Goal: Information Seeking & Learning: Learn about a topic

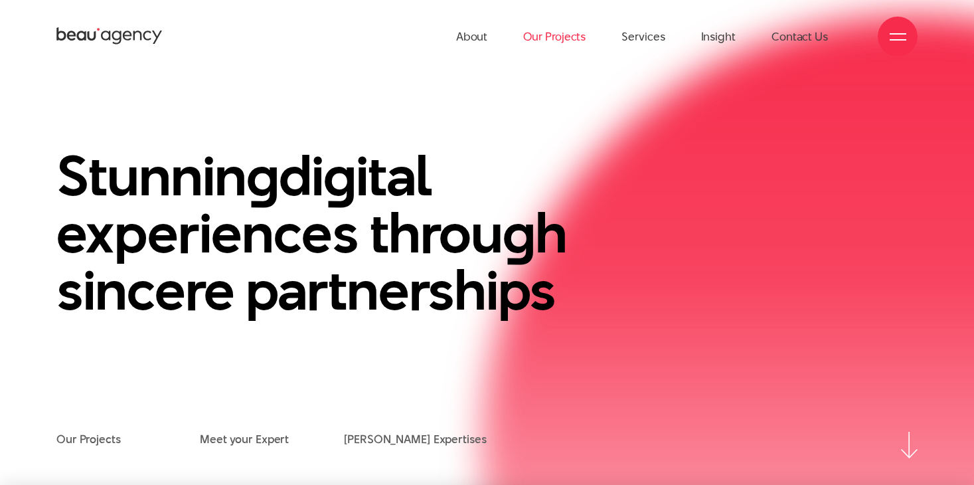
click at [545, 25] on link "Our Projects" at bounding box center [554, 36] width 62 height 73
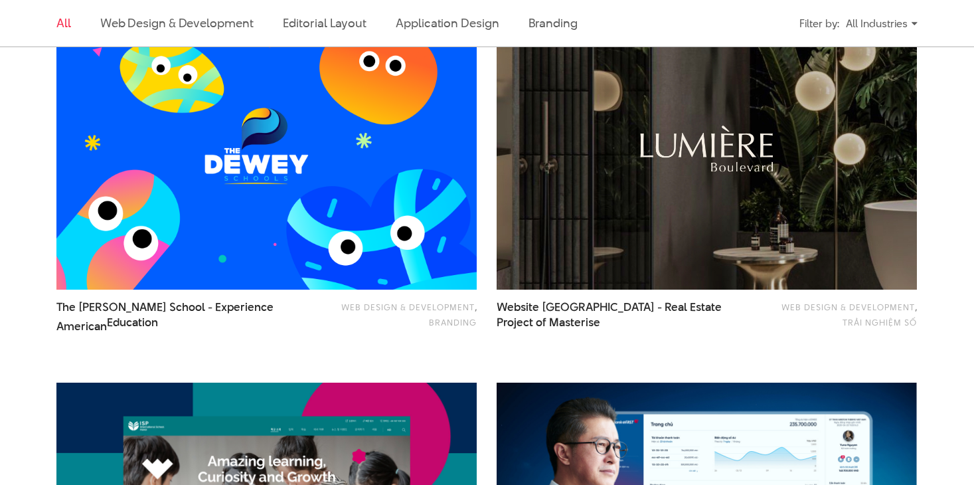
scroll to position [851, 0]
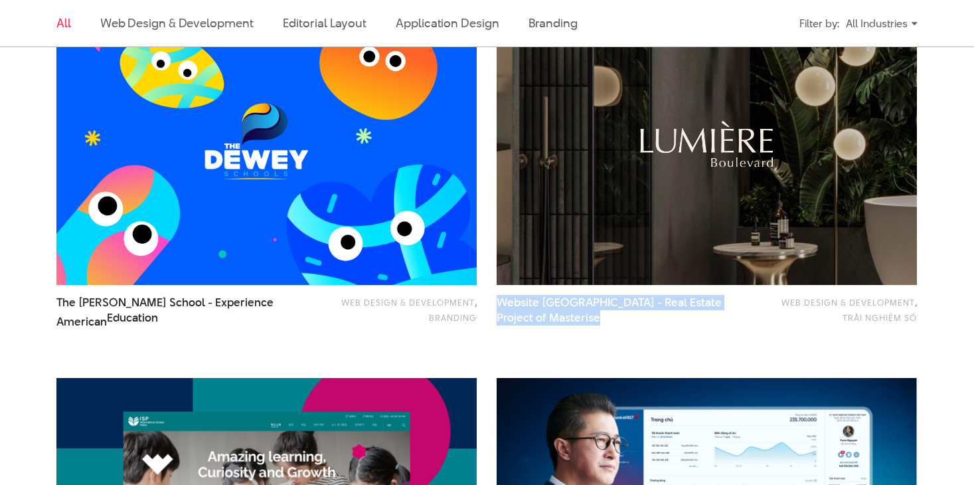
click at [678, 348] on div "Web Design & Development , Trải nghiệm số Website Lumiere Boulevard - Real Esta…" at bounding box center [707, 180] width 420 height 355
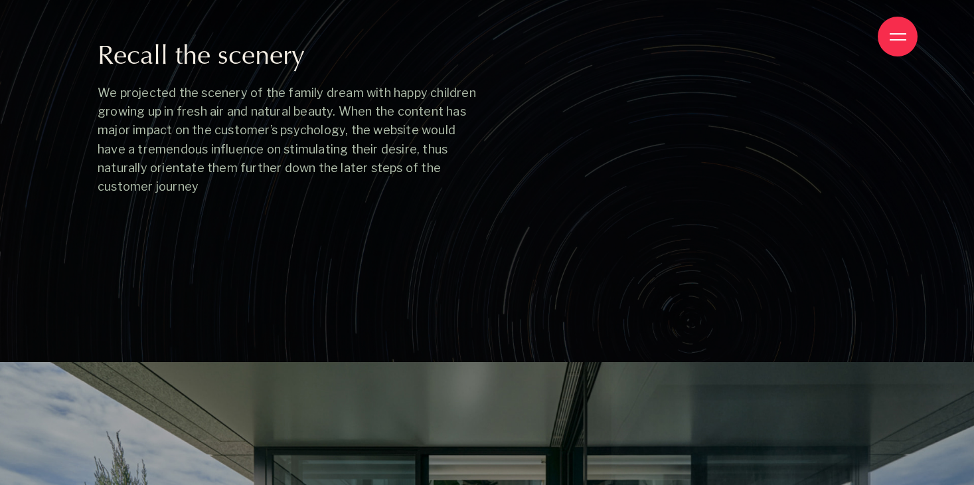
scroll to position [6098, 0]
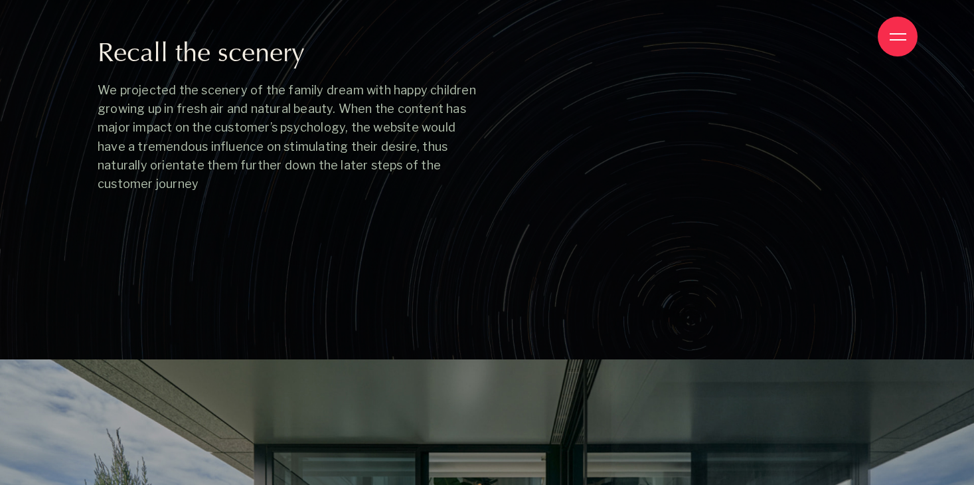
drag, startPoint x: 322, startPoint y: 177, endPoint x: 366, endPoint y: 251, distance: 86.7
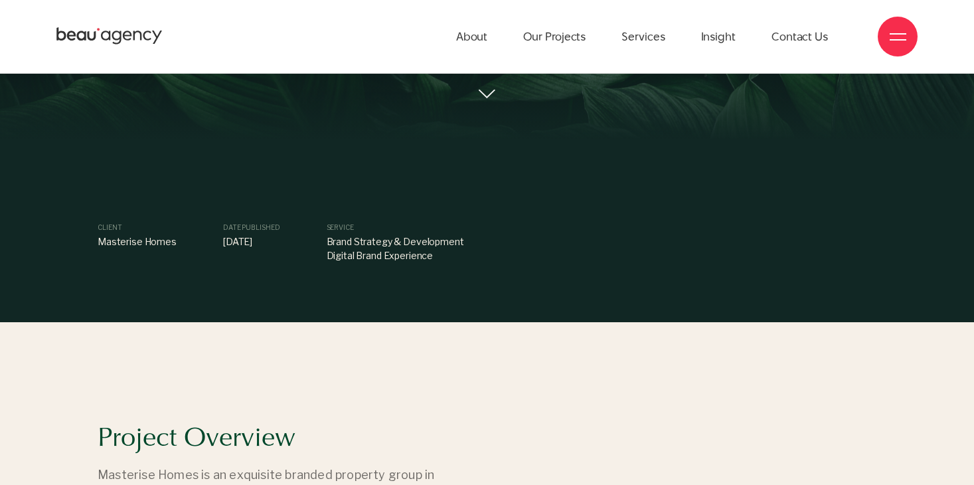
scroll to position [338, 0]
